Goal: Register for event/course

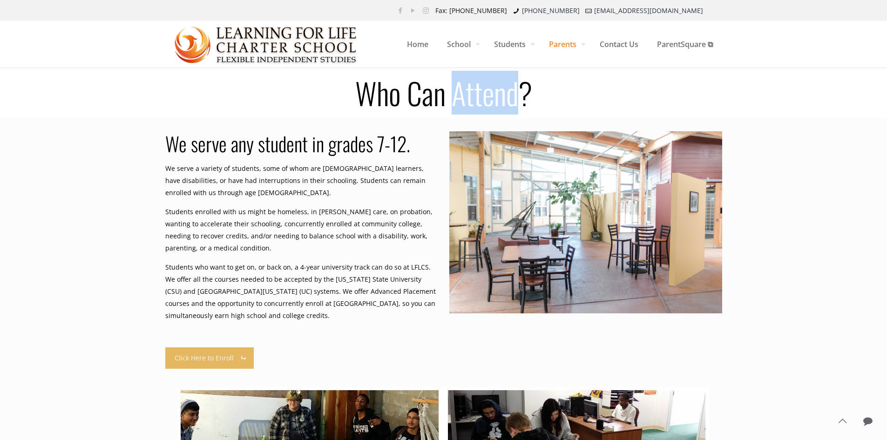
click at [219, 357] on link "Click Here to Enroll" at bounding box center [209, 357] width 89 height 21
click at [208, 359] on link "Click Here to Enroll" at bounding box center [209, 357] width 89 height 21
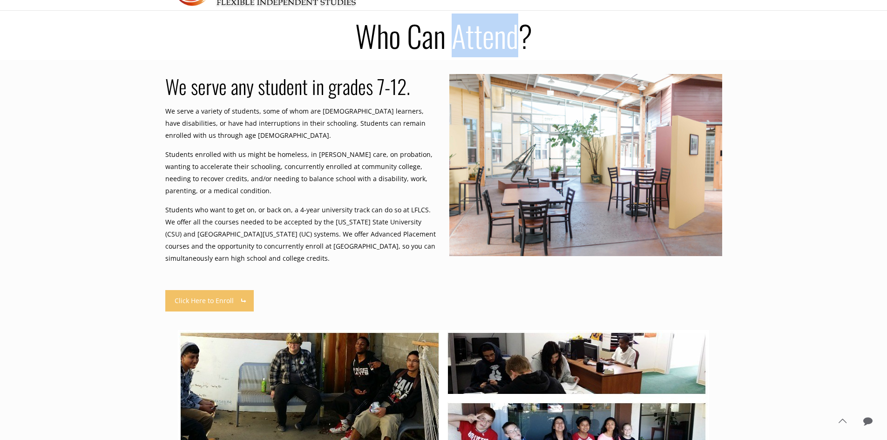
scroll to position [233, 0]
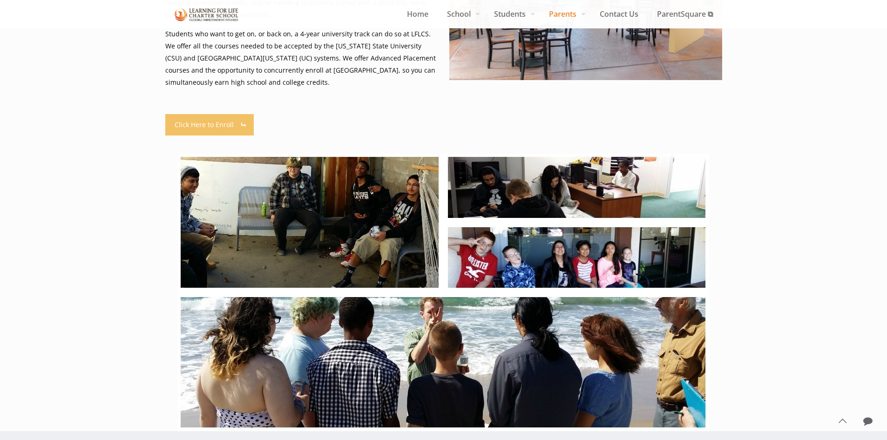
drag, startPoint x: 222, startPoint y: 97, endPoint x: 203, endPoint y: 111, distance: 23.2
click at [221, 96] on div "We serve any student in grades 7-12. We serve a variety of students, some of wh…" at bounding box center [302, 6] width 284 height 216
click at [203, 111] on div "We serve any student in grades 7-12. We serve a variety of students, some of wh…" at bounding box center [302, 6] width 284 height 216
click at [200, 131] on link "Click Here to Enroll" at bounding box center [209, 124] width 89 height 21
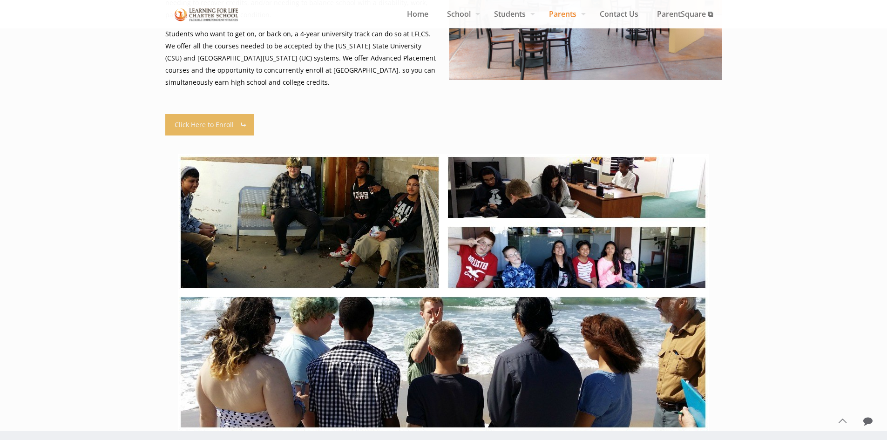
click at [200, 131] on link "Click Here to Enroll" at bounding box center [209, 124] width 89 height 21
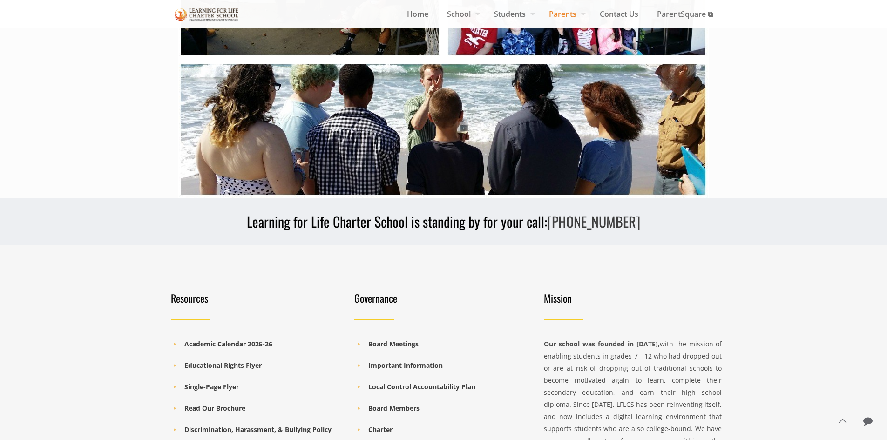
scroll to position [495, 0]
